Goal: Navigation & Orientation: Go to known website

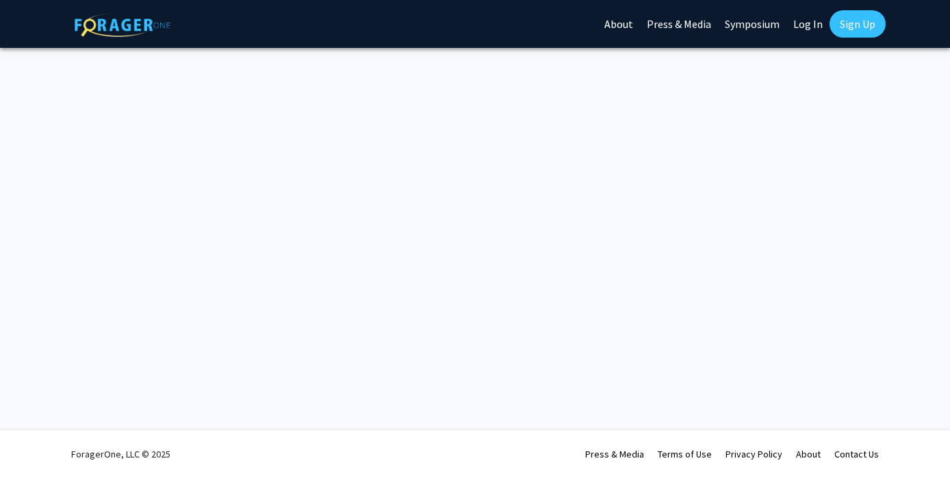
click at [808, 18] on link "Log In" at bounding box center [807, 24] width 43 height 48
click at [806, 27] on link "Log In" at bounding box center [807, 24] width 43 height 48
click at [809, 21] on link "Log In" at bounding box center [807, 24] width 43 height 48
click at [800, 18] on link "Log In" at bounding box center [807, 24] width 43 height 48
click at [811, 23] on link "Log In" at bounding box center [807, 24] width 43 height 48
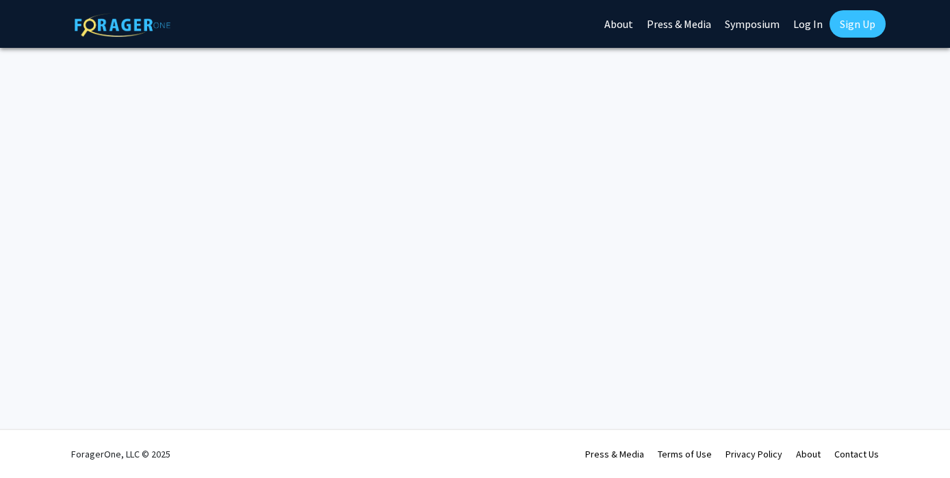
click at [804, 27] on link "Log In" at bounding box center [807, 24] width 43 height 48
click at [138, 25] on img at bounding box center [123, 25] width 96 height 24
